Goal: Find contact information: Find contact information

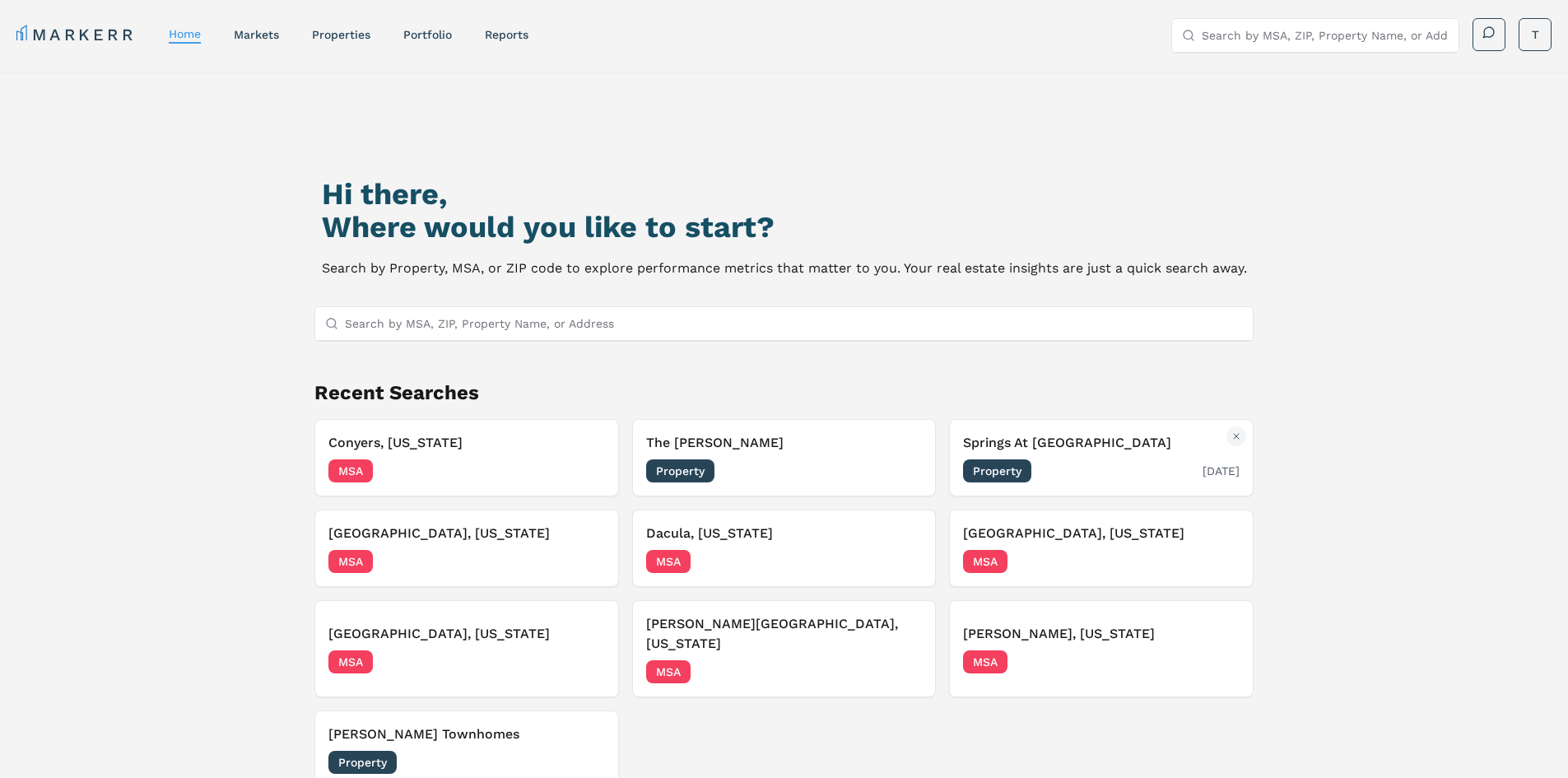
drag, startPoint x: 1065, startPoint y: 440, endPoint x: 1049, endPoint y: 448, distance: 17.9
click at [1049, 448] on h3 "Springs At [GEOGRAPHIC_DATA]" at bounding box center [1101, 443] width 276 height 20
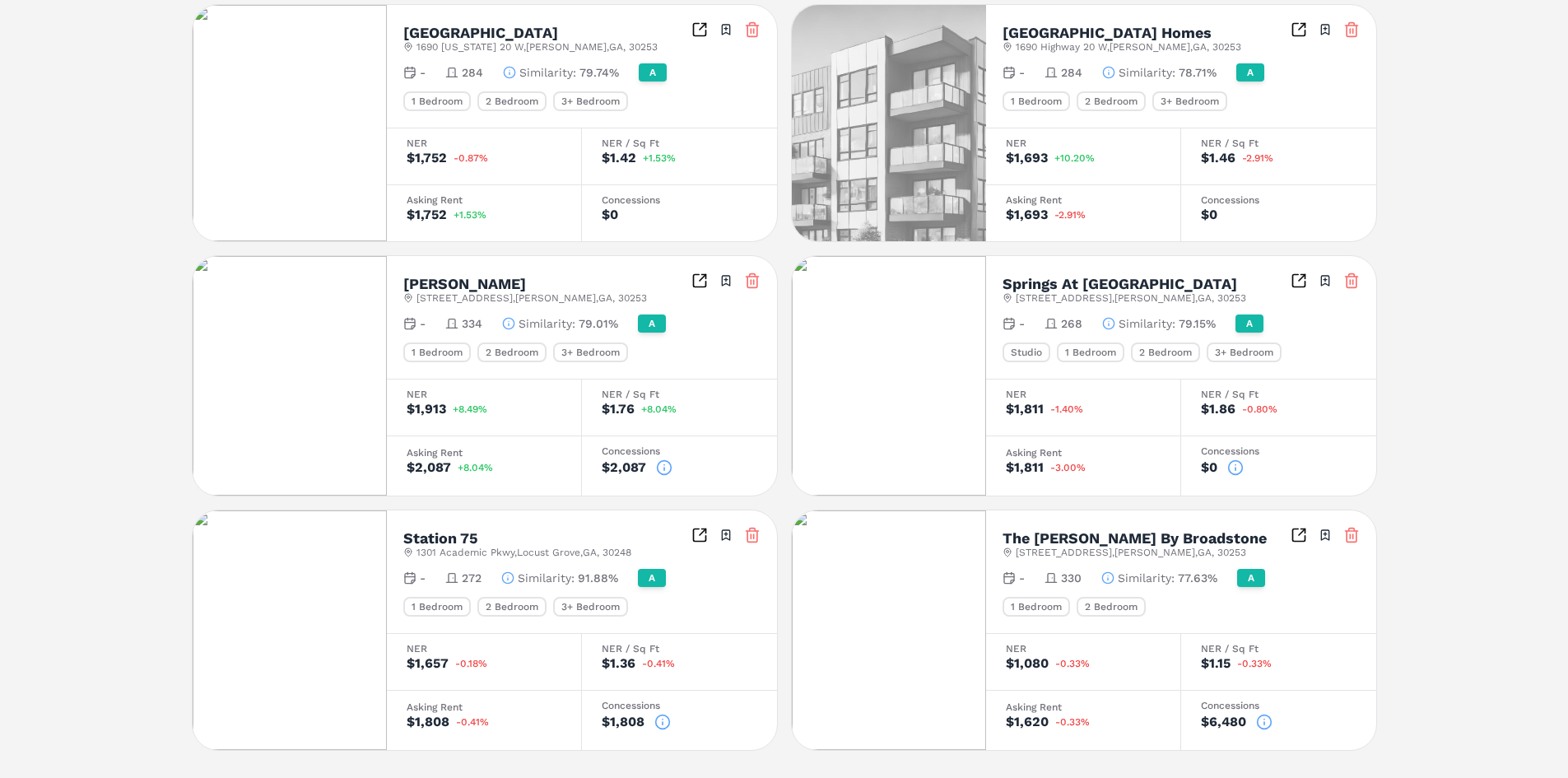
scroll to position [1023, 0]
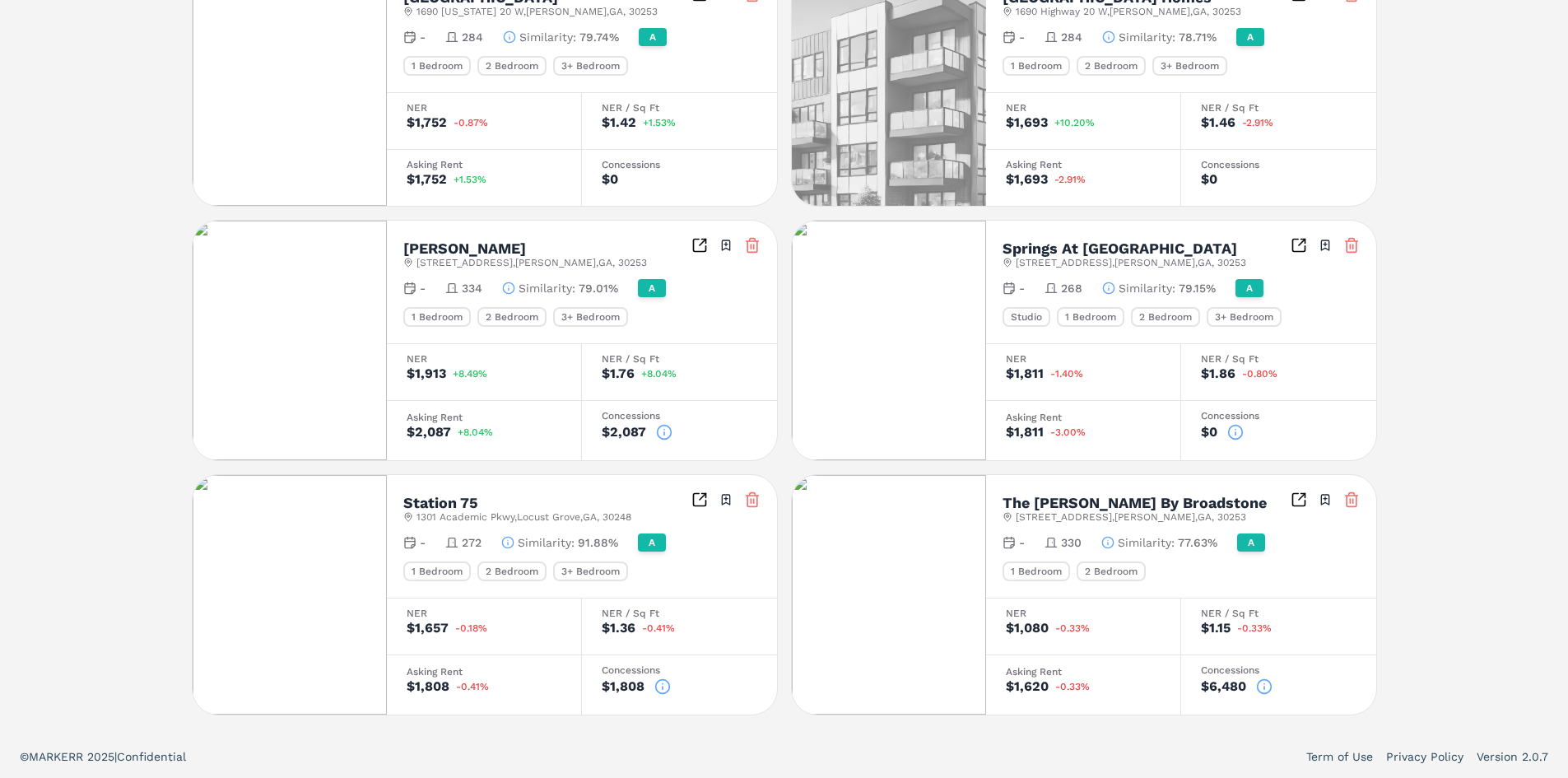
click at [1066, 510] on span "100 Oakbrook Dr , McDonough , GA , 30253" at bounding box center [1131, 516] width 231 height 13
click at [1299, 495] on icon "Inspect Comparables" at bounding box center [1299, 500] width 16 height 16
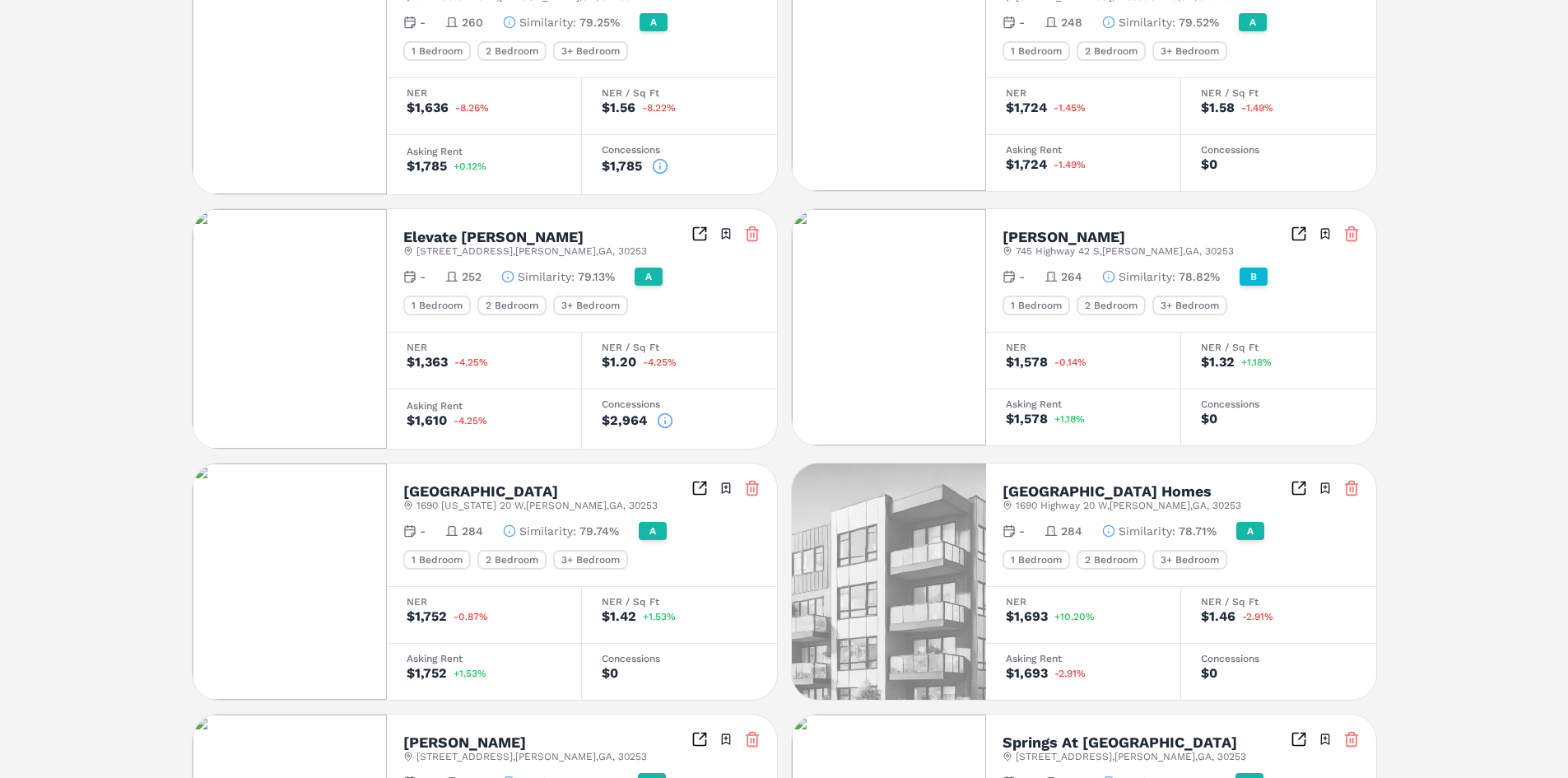
scroll to position [283, 0]
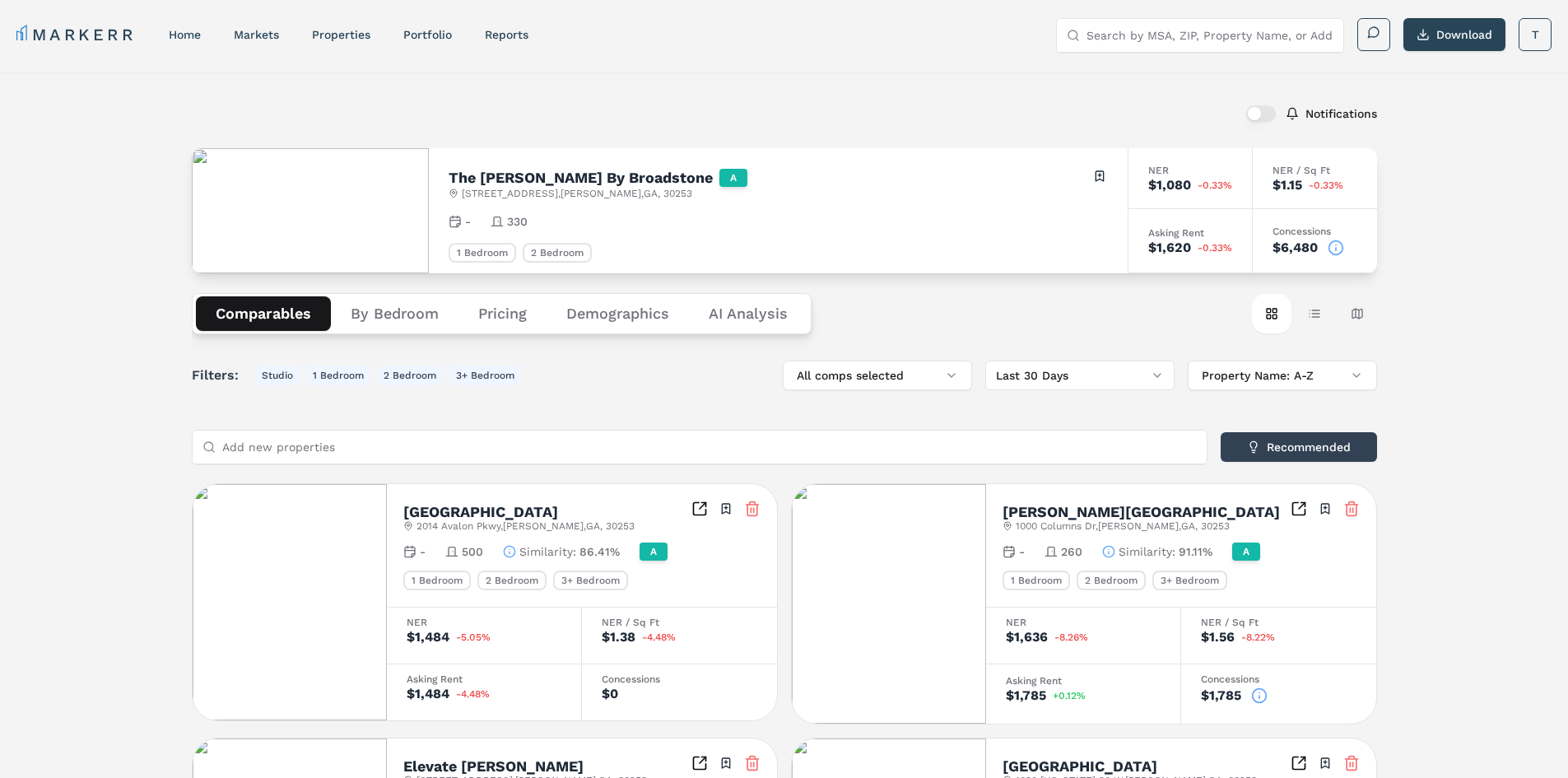
click at [373, 312] on button "By Bedroom" at bounding box center [395, 314] width 128 height 35
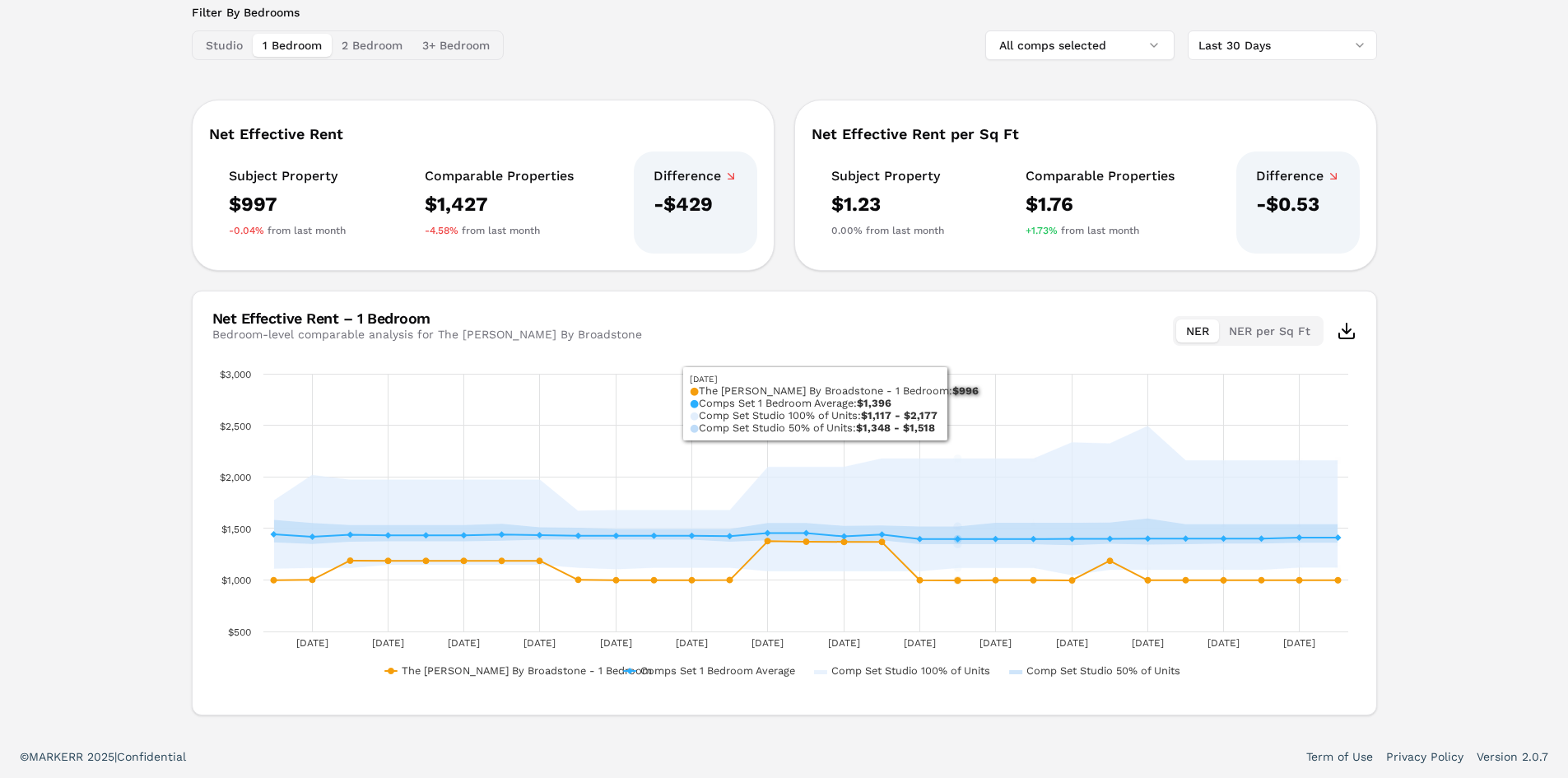
scroll to position [27, 0]
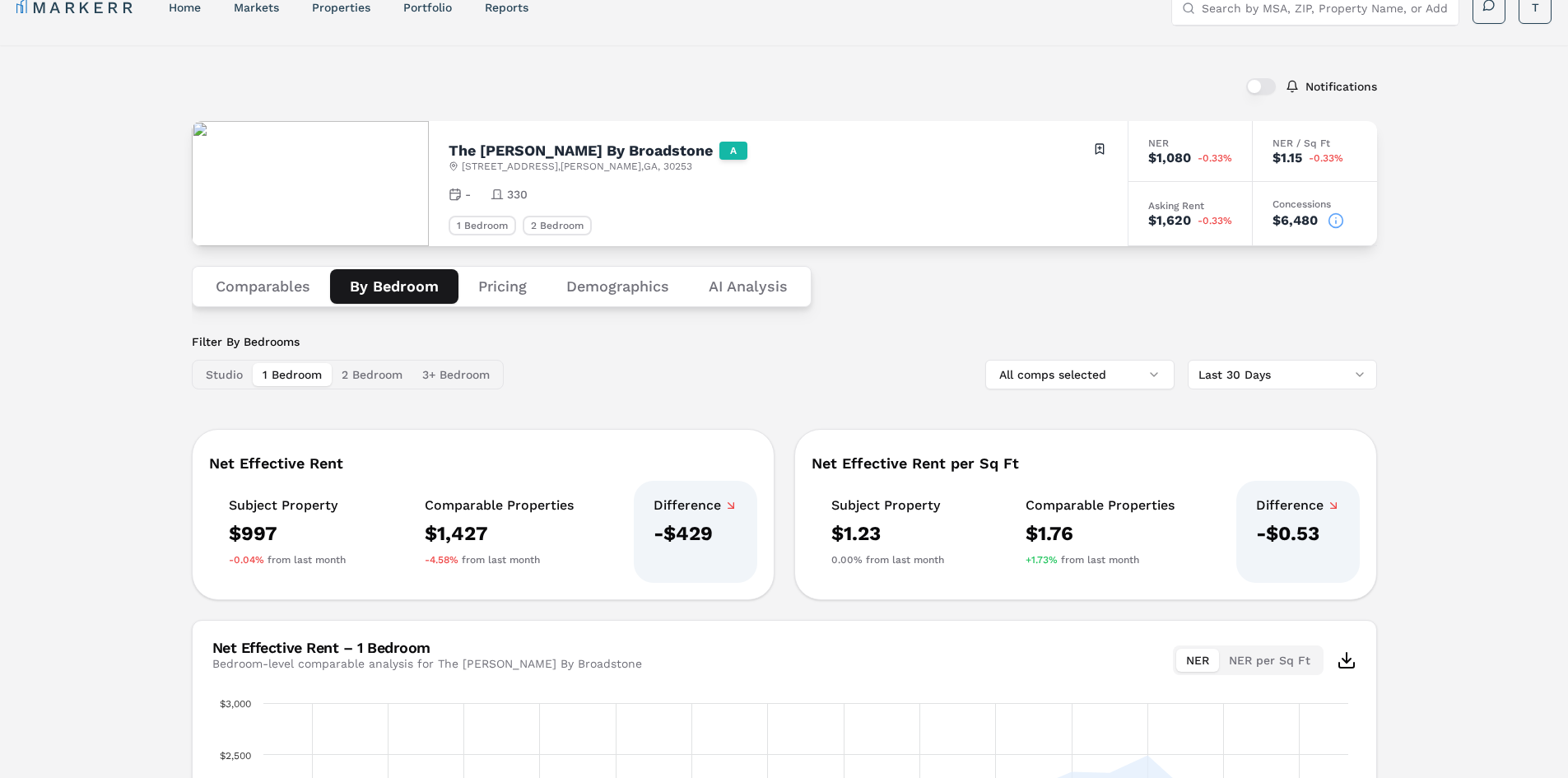
click at [507, 294] on button "Pricing" at bounding box center [503, 286] width 88 height 35
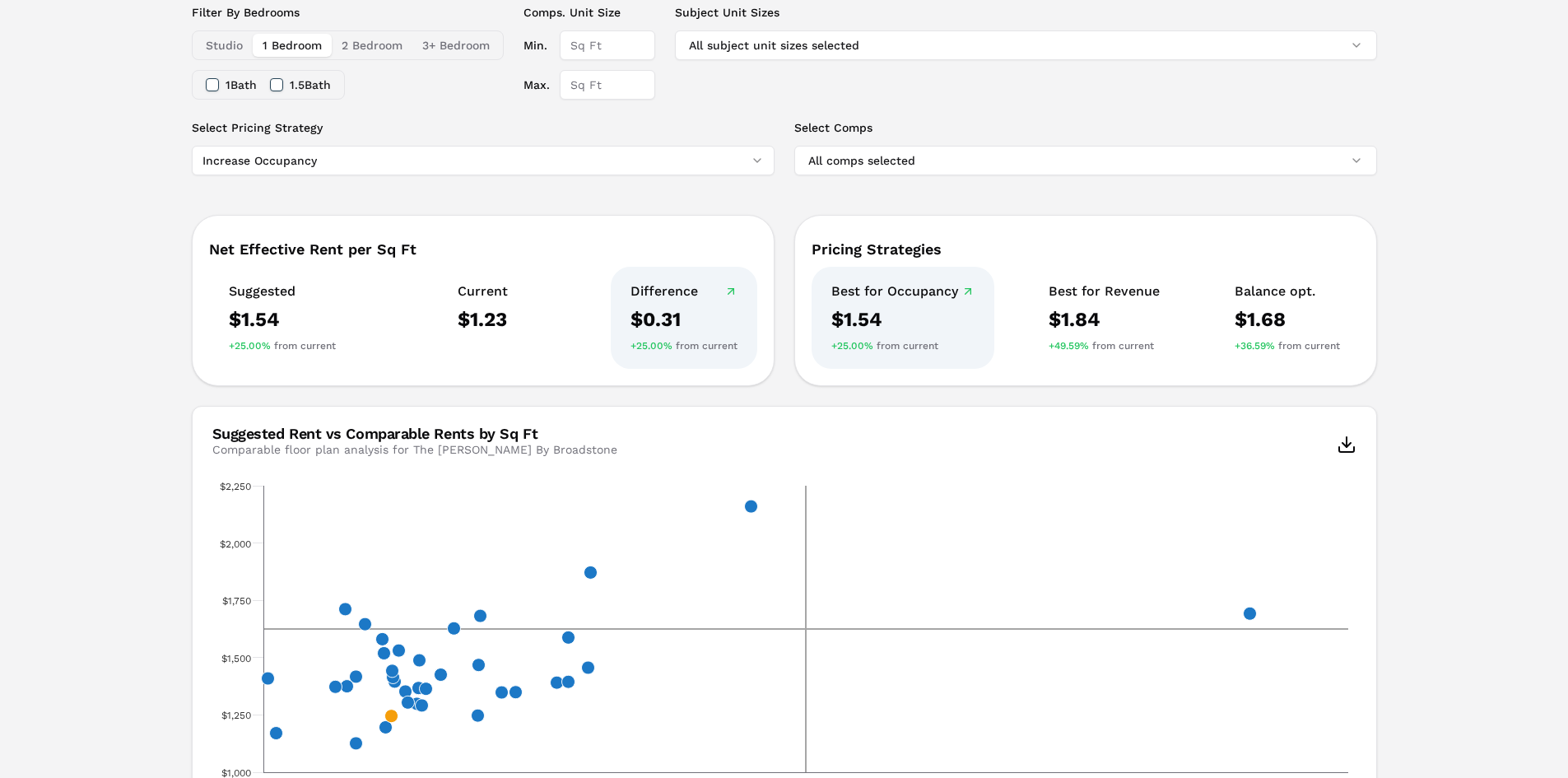
scroll to position [109, 0]
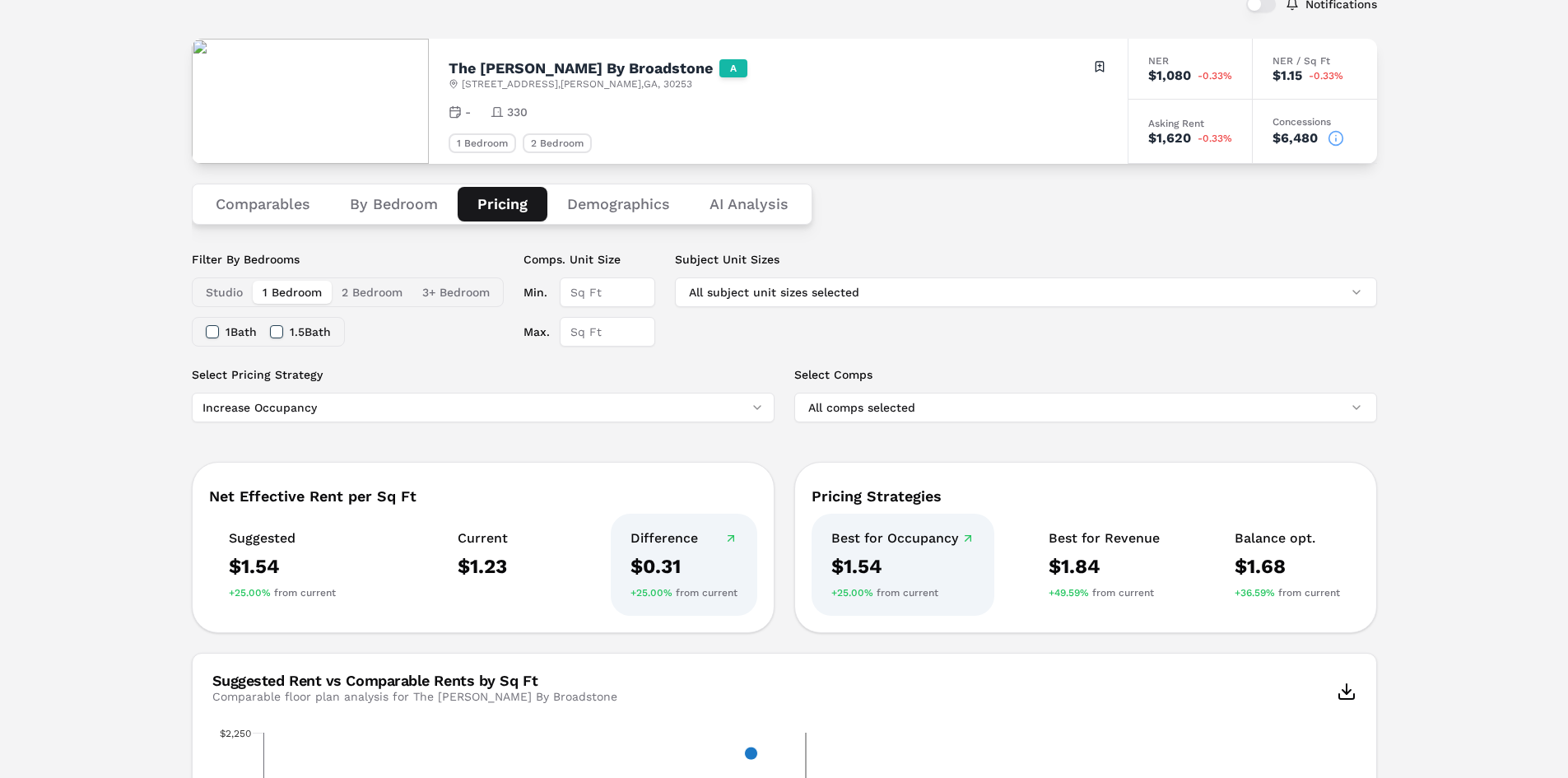
click at [587, 208] on button "Demographics" at bounding box center [618, 204] width 142 height 35
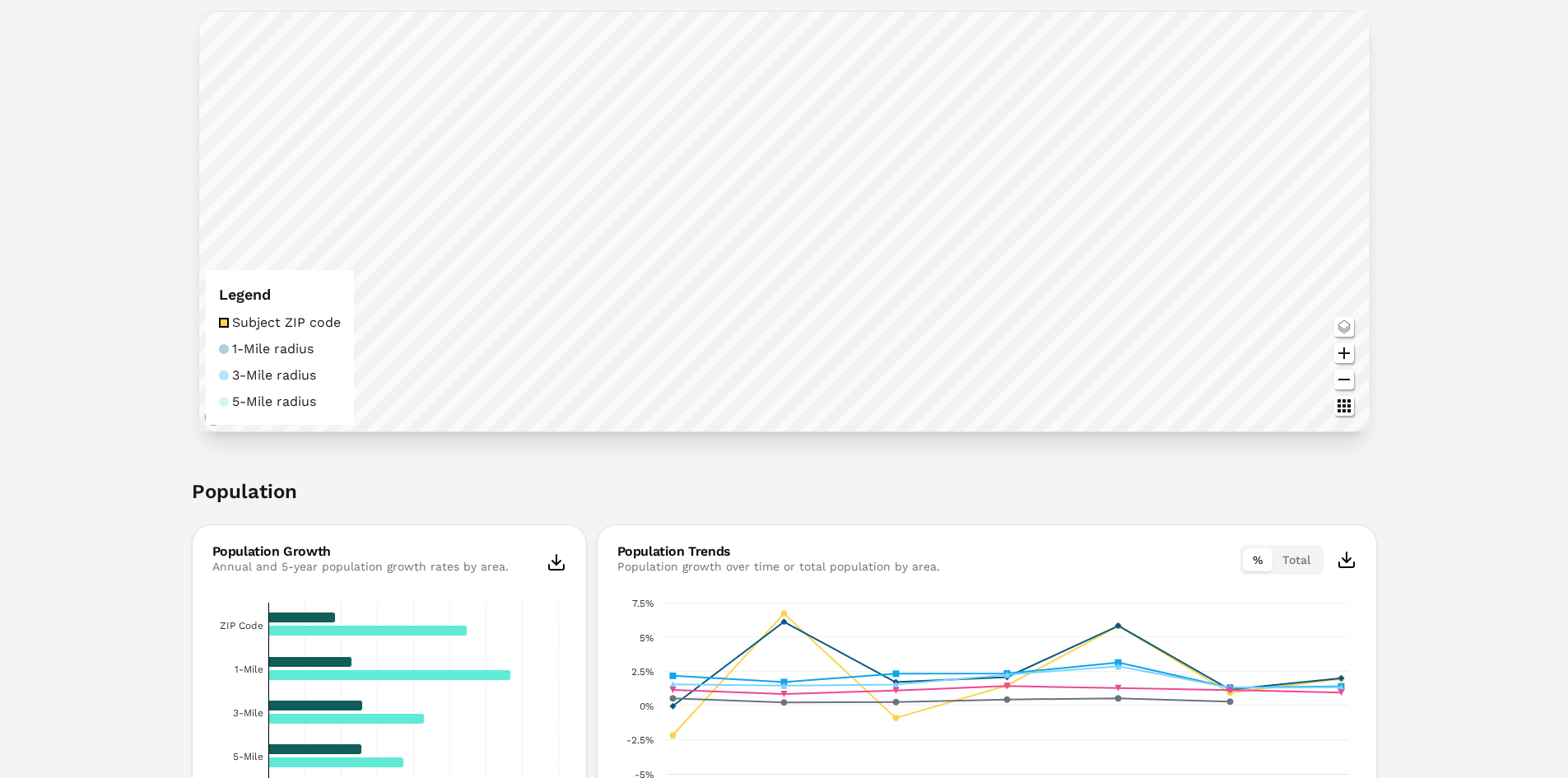
scroll to position [0, 0]
